Goal: Task Accomplishment & Management: Complete application form

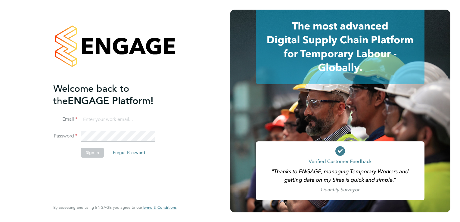
type input "beckycrawley@tempestresourcing.co.uk"
click at [92, 150] on button "Sign In" at bounding box center [92, 153] width 23 height 10
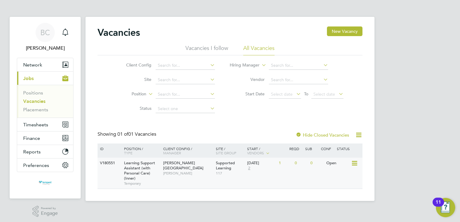
click at [141, 167] on span "Learning Support Assistant (with Personal Care) (Inner)" at bounding box center [139, 170] width 31 height 20
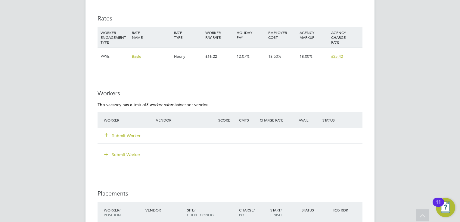
scroll to position [1109, 0]
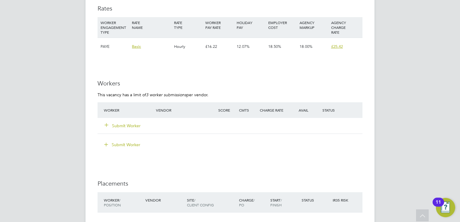
click at [120, 126] on button "Submit Worker" at bounding box center [123, 126] width 36 height 6
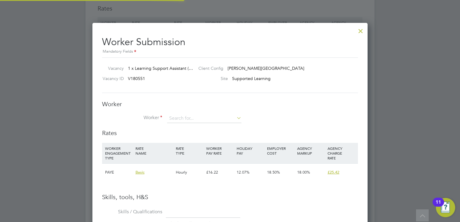
scroll to position [379, 275]
click at [235, 117] on icon at bounding box center [235, 118] width 0 height 8
click at [181, 208] on li "+ Add new" at bounding box center [206, 208] width 78 height 8
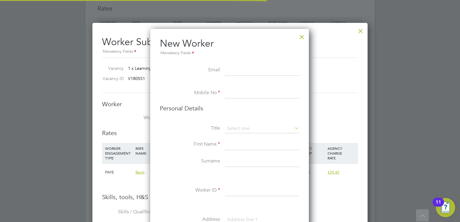
scroll to position [507, 159]
paste input "[EMAIL_ADDRESS][DOMAIN_NAME]"
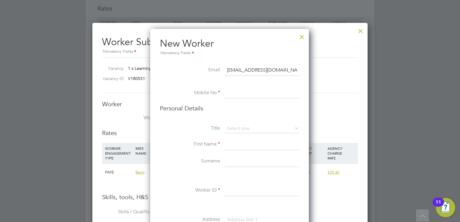
scroll to position [0, 2]
type input "[EMAIL_ADDRESS][DOMAIN_NAME]"
click at [240, 95] on input at bounding box center [262, 93] width 74 height 11
paste input "07507149122"
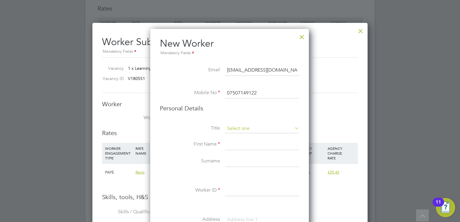
type input "07507149122"
click at [249, 129] on input at bounding box center [262, 128] width 74 height 9
click at [240, 151] on li "Miss" at bounding box center [262, 153] width 75 height 8
type input "Miss"
click at [234, 144] on input at bounding box center [262, 144] width 74 height 11
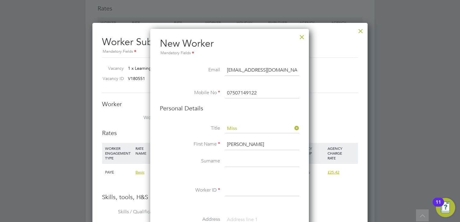
type input "Sabrina"
click at [233, 161] on input at bounding box center [262, 161] width 74 height 11
type input "Michelle"
click at [235, 188] on input at bounding box center [262, 190] width 74 height 11
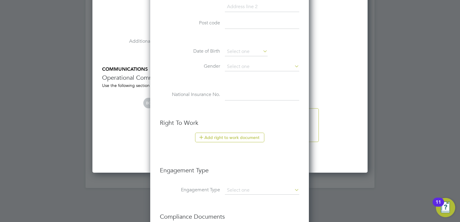
scroll to position [1339, 0]
type input "1"
click at [220, 137] on button "Add right to work document" at bounding box center [229, 137] width 69 height 10
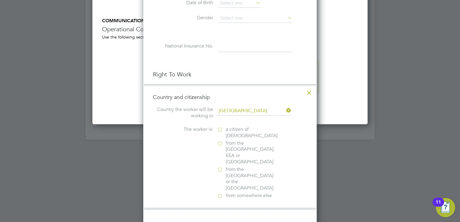
click at [219, 129] on label "a citizen of United Kingdom" at bounding box center [247, 132] width 60 height 13
click at [0, 0] on input "a citizen of United Kingdom" at bounding box center [0, 0] width 0 height 0
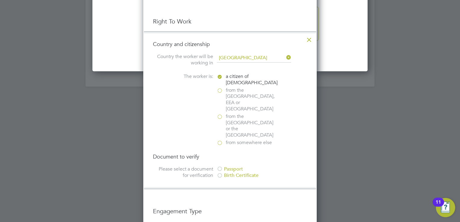
scroll to position [1442, 0]
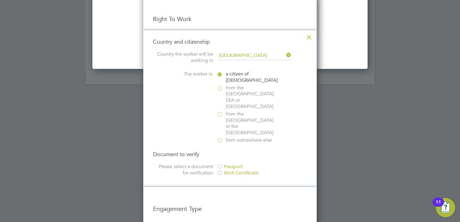
click at [220, 164] on div at bounding box center [220, 167] width 6 height 6
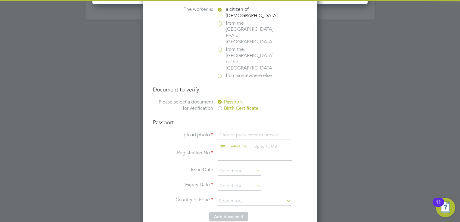
scroll to position [1507, 0]
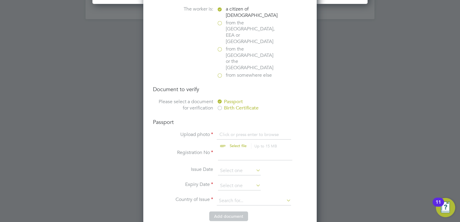
click at [232, 132] on input "file" at bounding box center [244, 141] width 95 height 18
type input "C:\fakepath\20240515_110423.jpg"
click at [234, 150] on input at bounding box center [255, 155] width 74 height 11
type input "128961269"
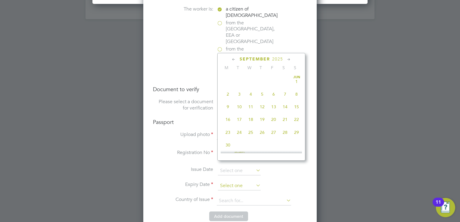
scroll to position [223, 0]
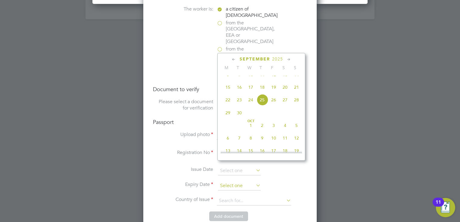
click at [242, 181] on input at bounding box center [239, 185] width 43 height 9
click at [278, 57] on span "2025" at bounding box center [277, 59] width 11 height 5
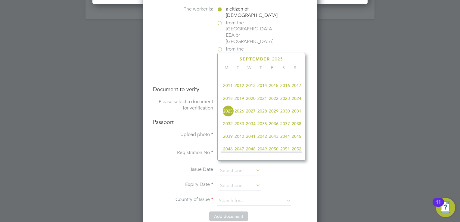
click at [230, 128] on span "2032" at bounding box center [227, 123] width 11 height 11
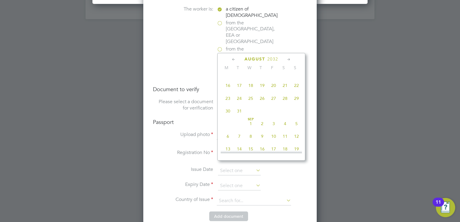
click at [234, 59] on icon at bounding box center [234, 59] width 6 height 7
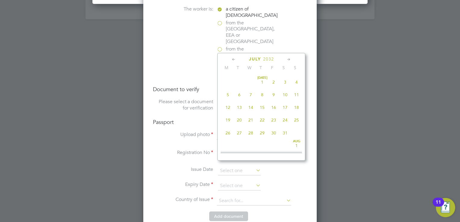
click at [234, 59] on icon at bounding box center [234, 59] width 6 height 7
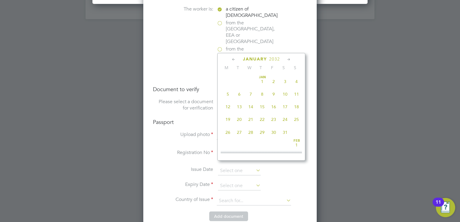
click at [234, 59] on icon at bounding box center [234, 59] width 6 height 7
click at [288, 59] on icon at bounding box center [289, 59] width 6 height 7
click at [238, 119] on span "20" at bounding box center [239, 117] width 11 height 11
type input "20 Jan 2032"
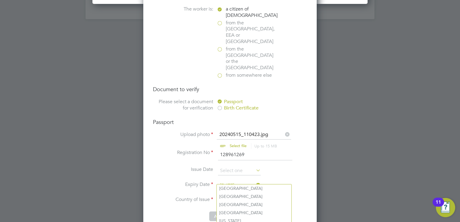
click at [254, 197] on input at bounding box center [254, 201] width 74 height 9
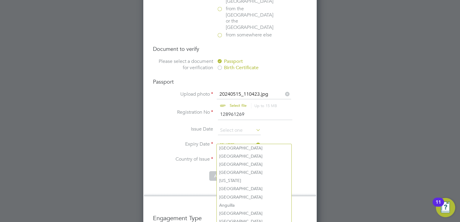
scroll to position [1548, 0]
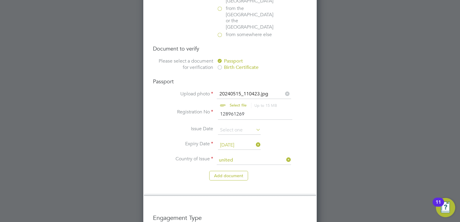
click at [243, 165] on li "United Kingdom" at bounding box center [259, 164] width 85 height 8
type input "United Kingdom"
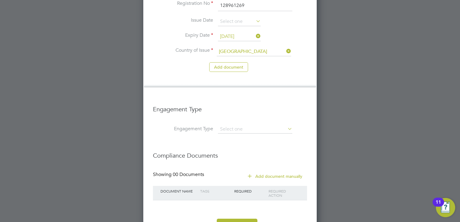
scroll to position [1658, 0]
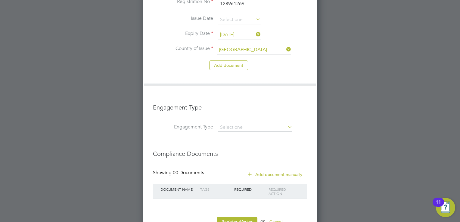
click at [286, 123] on icon at bounding box center [286, 127] width 0 height 8
click at [268, 123] on input at bounding box center [255, 127] width 74 height 8
click at [233, 123] on li "PAYE Direct" at bounding box center [255, 123] width 75 height 9
type input "PAYE Direct"
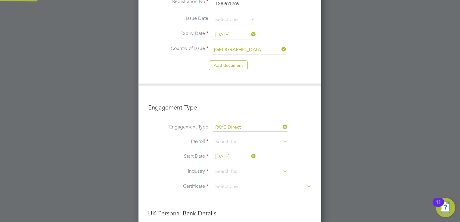
scroll to position [919, 183]
click at [278, 138] on input at bounding box center [250, 142] width 74 height 8
click at [247, 129] on li "PAYE (Standard)" at bounding box center [250, 129] width 75 height 9
type input "PAYE (Standard)"
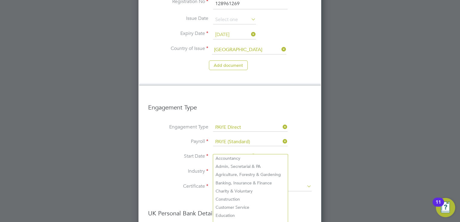
click at [239, 167] on input at bounding box center [250, 171] width 74 height 9
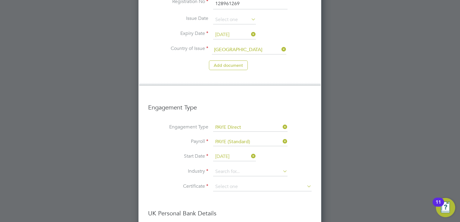
click at [173, 167] on li "Industry" at bounding box center [229, 174] width 163 height 15
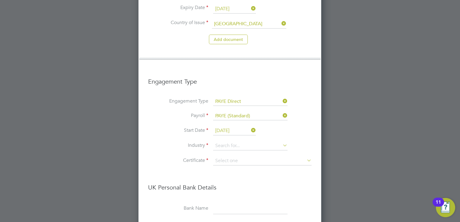
scroll to position [1684, 0]
click at [250, 126] on icon at bounding box center [250, 130] width 0 height 8
click at [281, 111] on icon at bounding box center [281, 115] width 0 height 8
click at [281, 97] on icon at bounding box center [281, 101] width 0 height 8
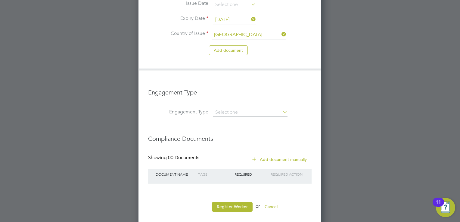
scroll to position [1659, 0]
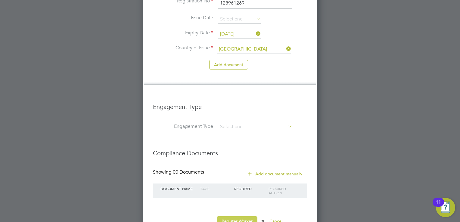
click at [236, 216] on button "Register Worker" at bounding box center [237, 221] width 41 height 10
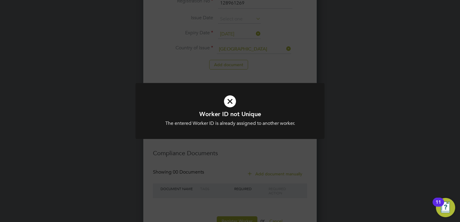
click at [237, 151] on div "Worker ID not Unique The entered Worker ID is already assigned to another worke…" at bounding box center [230, 111] width 460 height 222
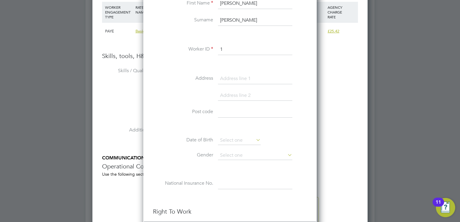
scroll to position [1210, 0]
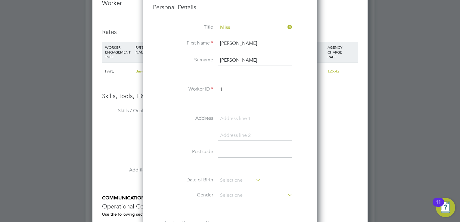
click at [237, 87] on input "1" at bounding box center [255, 89] width 74 height 11
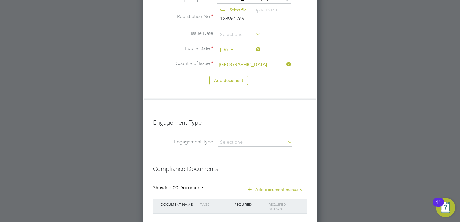
scroll to position [1659, 0]
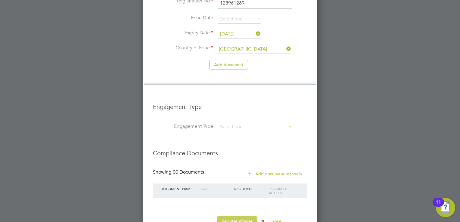
type input "2"
click at [237, 216] on button "Register Worker" at bounding box center [237, 221] width 41 height 10
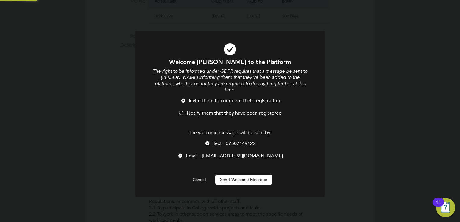
scroll to position [0, 0]
click at [179, 110] on div at bounding box center [181, 113] width 6 height 6
click at [183, 98] on div at bounding box center [183, 101] width 6 height 6
click at [247, 175] on button "Send Welcome Message" at bounding box center [243, 180] width 57 height 10
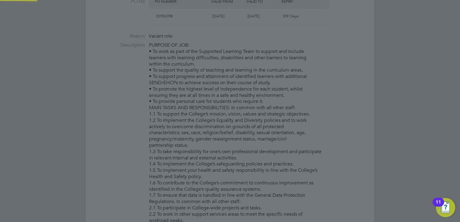
type input "Sabrina Michelle (2)"
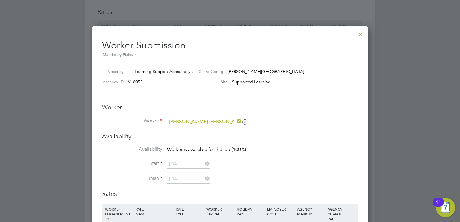
scroll to position [1085, 0]
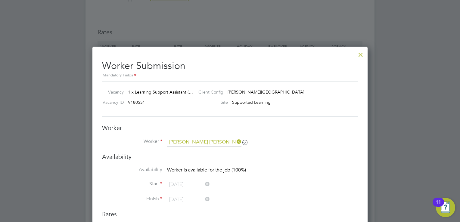
click at [360, 54] on div at bounding box center [360, 53] width 11 height 11
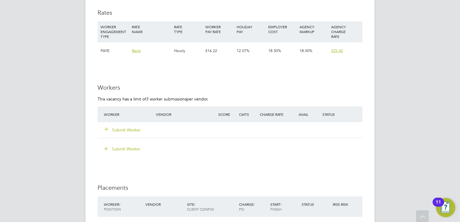
scroll to position [1109, 0]
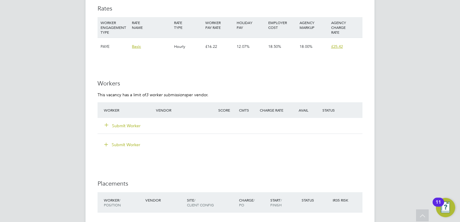
click at [122, 123] on button "Submit Worker" at bounding box center [123, 126] width 36 height 6
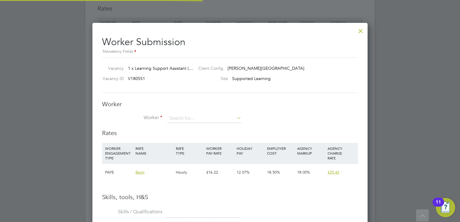
scroll to position [18, 41]
click at [182, 120] on input at bounding box center [204, 118] width 74 height 9
click at [189, 126] on li "Sabr ina Michelle (2)" at bounding box center [212, 127] width 90 height 8
type input "Sabrina Michelle (2)"
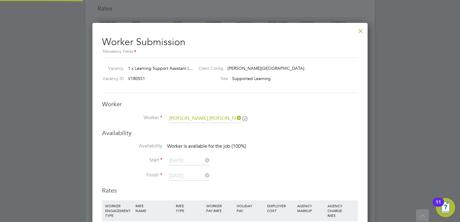
scroll to position [507, 275]
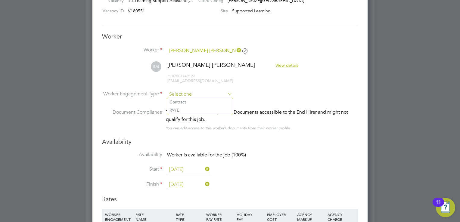
click at [226, 96] on input at bounding box center [199, 94] width 65 height 9
click at [199, 107] on li "PAYE" at bounding box center [200, 110] width 66 height 8
type input "PAYE"
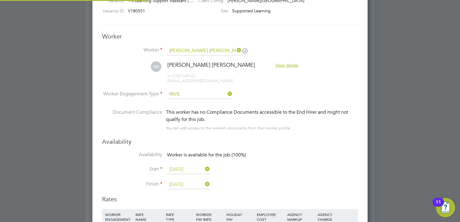
scroll to position [18, 31]
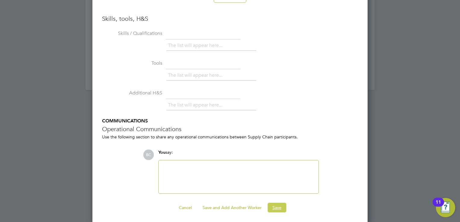
click at [276, 204] on button "Save" at bounding box center [277, 208] width 19 height 10
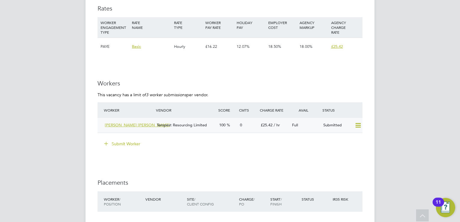
click at [158, 122] on div "Tempest Resourcing Limited" at bounding box center [185, 125] width 62 height 10
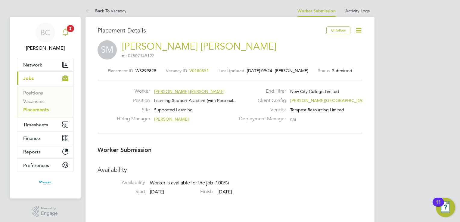
click at [66, 32] on icon "Main navigation" at bounding box center [65, 32] width 7 height 7
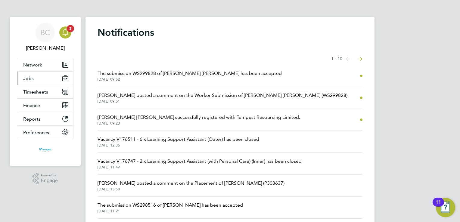
click at [44, 77] on button "Jobs" at bounding box center [45, 78] width 56 height 13
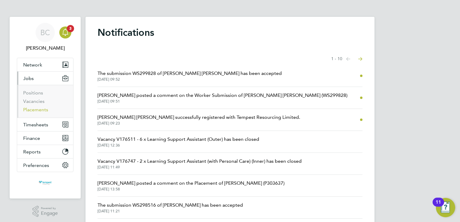
click at [35, 109] on link "Placements" at bounding box center [35, 110] width 25 height 6
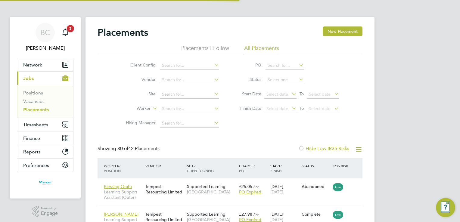
scroll to position [17, 52]
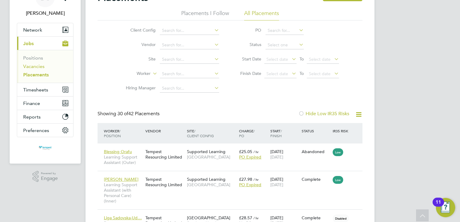
click at [39, 67] on link "Vacancies" at bounding box center [33, 67] width 21 height 6
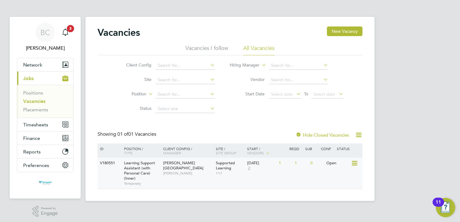
click at [174, 171] on span "[PERSON_NAME]" at bounding box center [188, 173] width 50 height 5
click at [203, 63] on input at bounding box center [185, 65] width 59 height 8
click at [281, 115] on div "Client Config Site Position Status Hiring Manager Vendor Start Date Select date…" at bounding box center [230, 85] width 265 height 61
click at [36, 110] on link "Placements" at bounding box center [35, 110] width 25 height 6
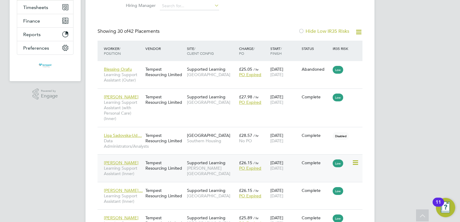
click at [118, 162] on span "Ricky Akanni" at bounding box center [121, 162] width 35 height 5
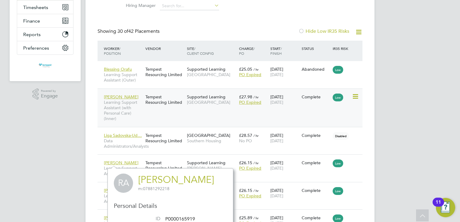
click at [118, 96] on span "Malaika Arshad" at bounding box center [121, 96] width 35 height 5
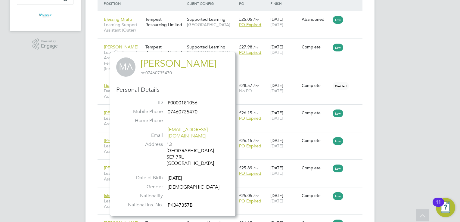
scroll to position [167, 0]
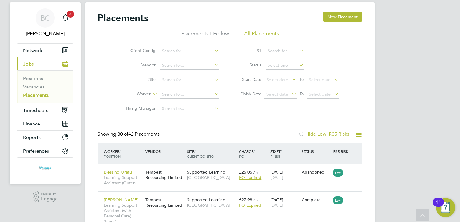
scroll to position [0, 0]
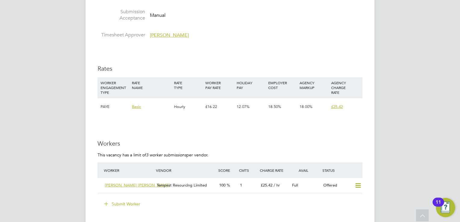
scroll to position [1052, 0]
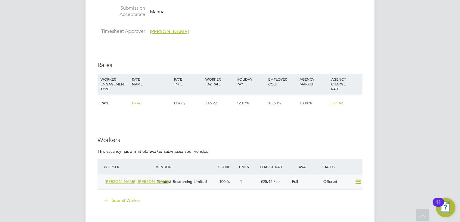
click at [118, 180] on span "[PERSON_NAME] [PERSON_NAME]" at bounding box center [137, 181] width 65 height 5
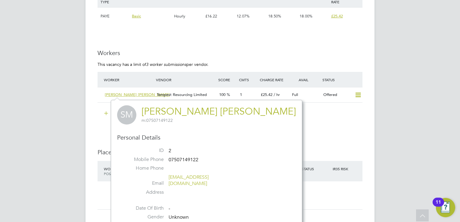
scroll to position [1139, 0]
click at [358, 93] on icon at bounding box center [358, 95] width 8 height 5
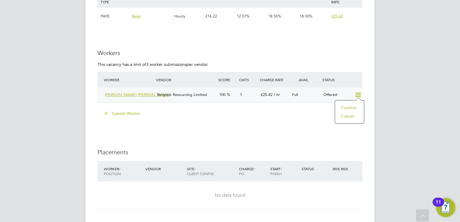
click at [352, 107] on li "Confirm" at bounding box center [349, 108] width 23 height 8
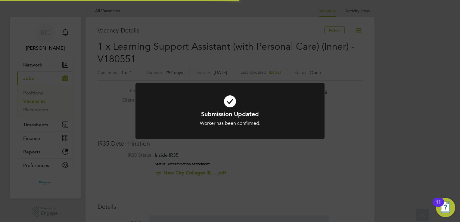
scroll to position [18, 42]
click at [366, 128] on div "Submission Updated Worker has been confirmed. Cancel Okay" at bounding box center [230, 111] width 460 height 222
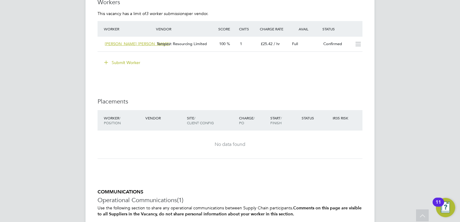
scroll to position [1312, 0]
